Goal: Task Accomplishment & Management: Manage account settings

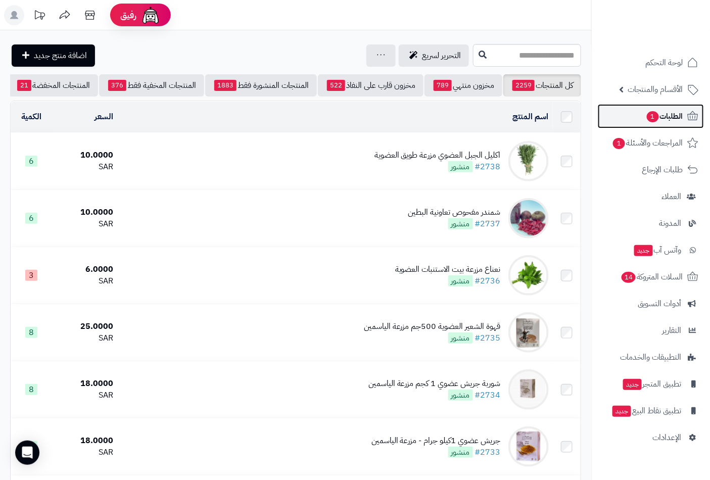
click at [674, 115] on span "الطلبات 1" at bounding box center [664, 116] width 37 height 14
click at [666, 118] on span "الطلبات 1" at bounding box center [664, 116] width 37 height 14
click at [640, 115] on link "الطلبات 1" at bounding box center [651, 116] width 106 height 24
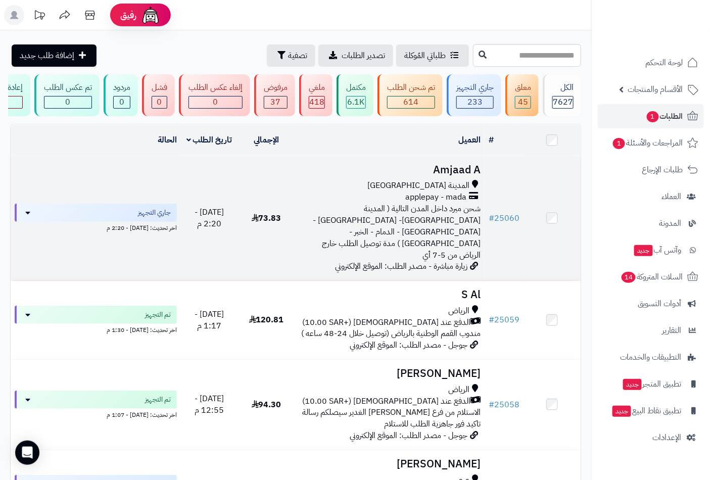
click at [455, 201] on span "applepay - mada" at bounding box center [435, 197] width 61 height 12
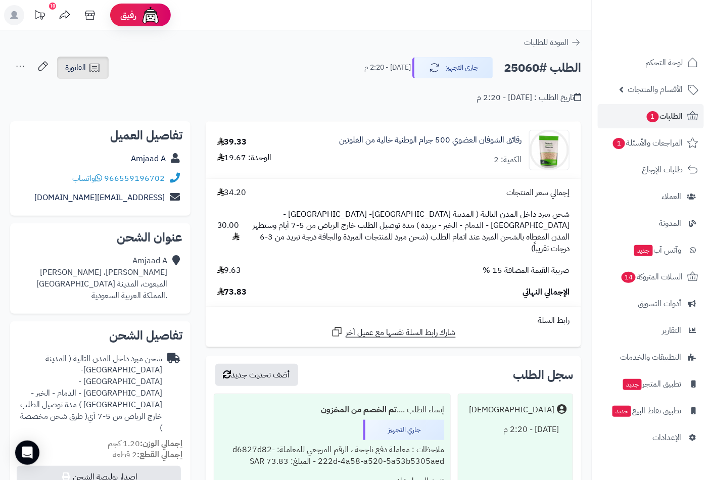
click at [84, 57] on link "الفاتورة" at bounding box center [83, 68] width 52 height 22
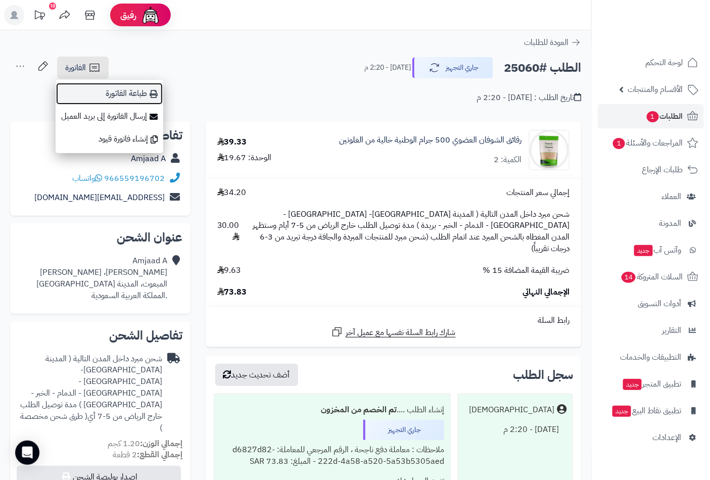
click at [132, 91] on link "طباعة الفاتورة" at bounding box center [110, 93] width 108 height 23
